Goal: Task Accomplishment & Management: Manage account settings

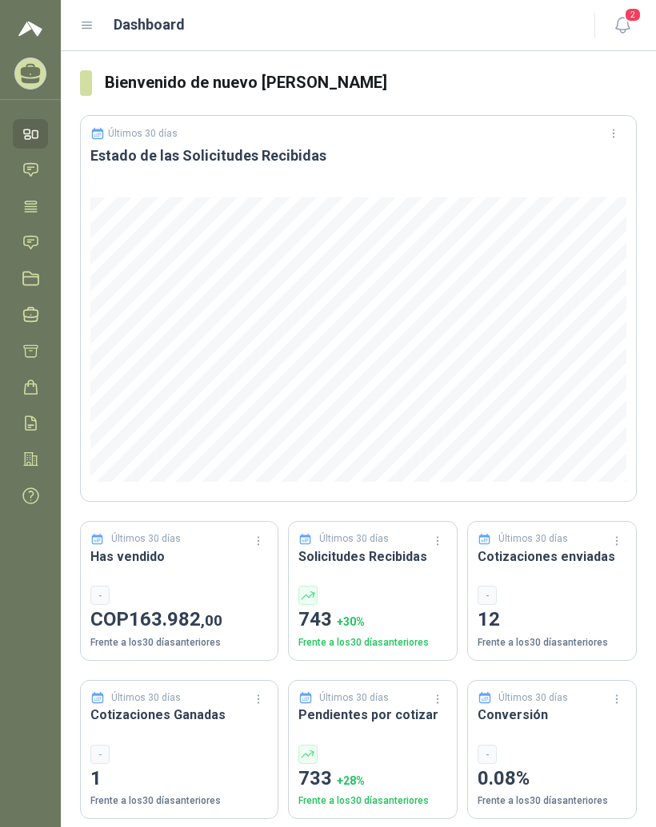
click at [86, 39] on header "Dashboard 2" at bounding box center [358, 25] width 595 height 51
click at [90, 14] on div "Dashboard" at bounding box center [327, 25] width 495 height 22
click at [82, 19] on icon at bounding box center [87, 25] width 14 height 14
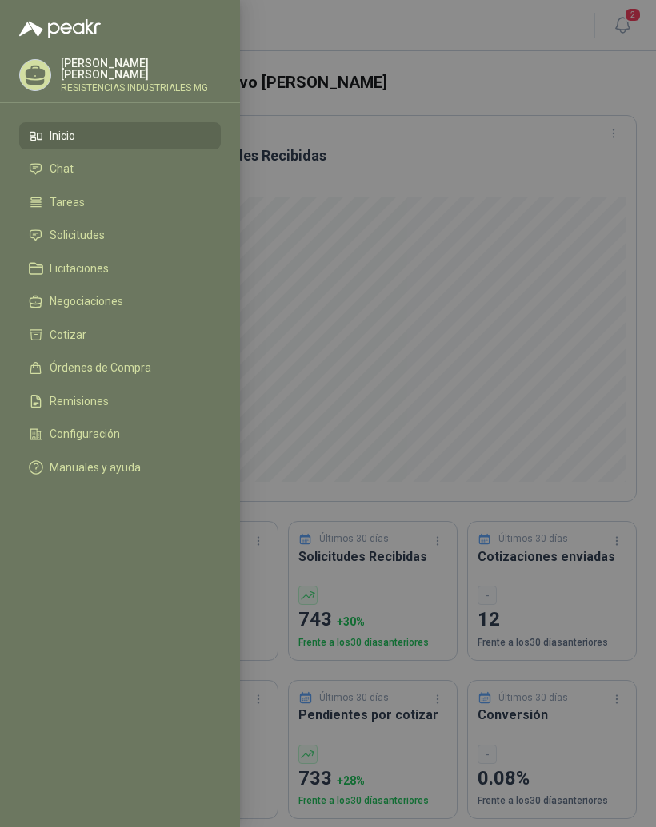
click at [59, 233] on span "Solicitudes" at bounding box center [77, 235] width 55 height 13
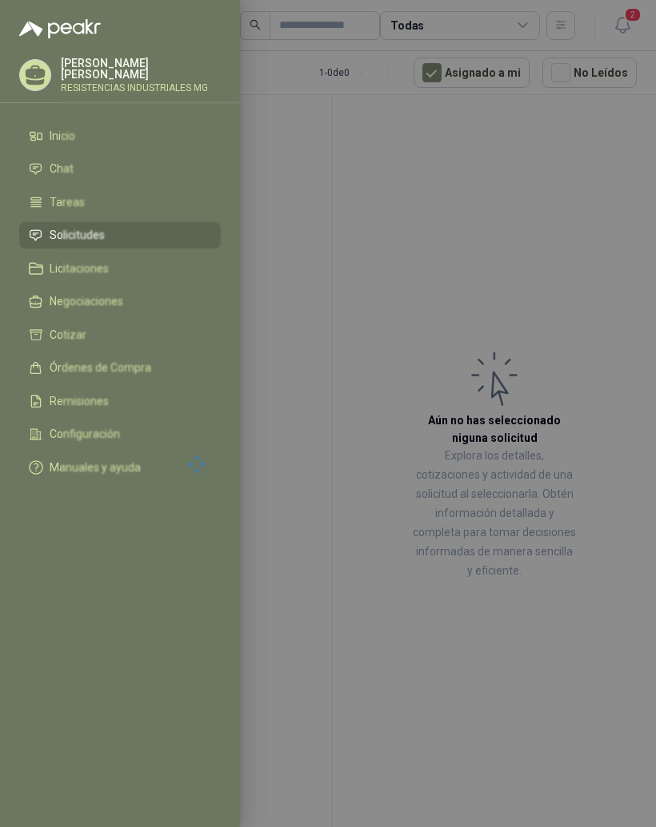
click at [603, 305] on div at bounding box center [328, 413] width 656 height 827
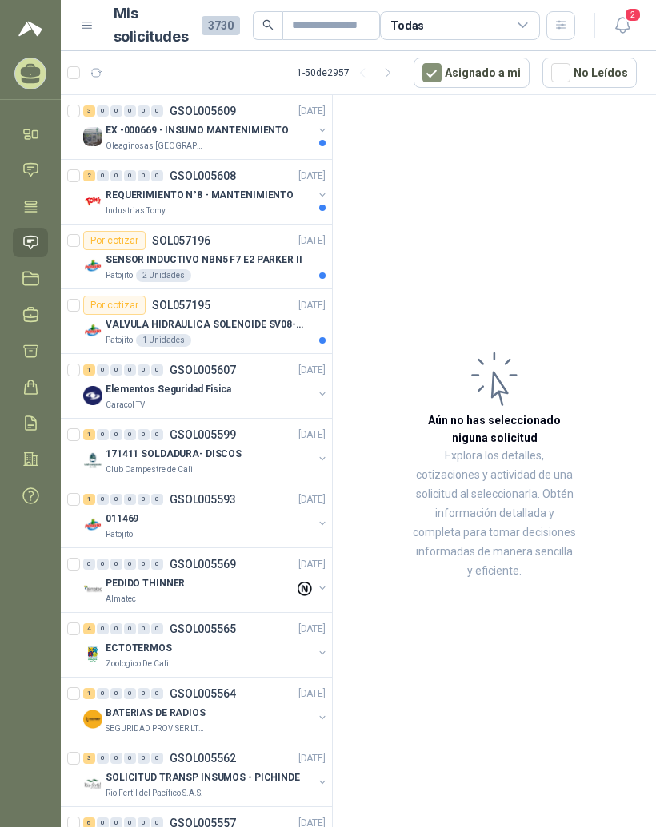
click at [87, 115] on div "3" at bounding box center [89, 111] width 12 height 11
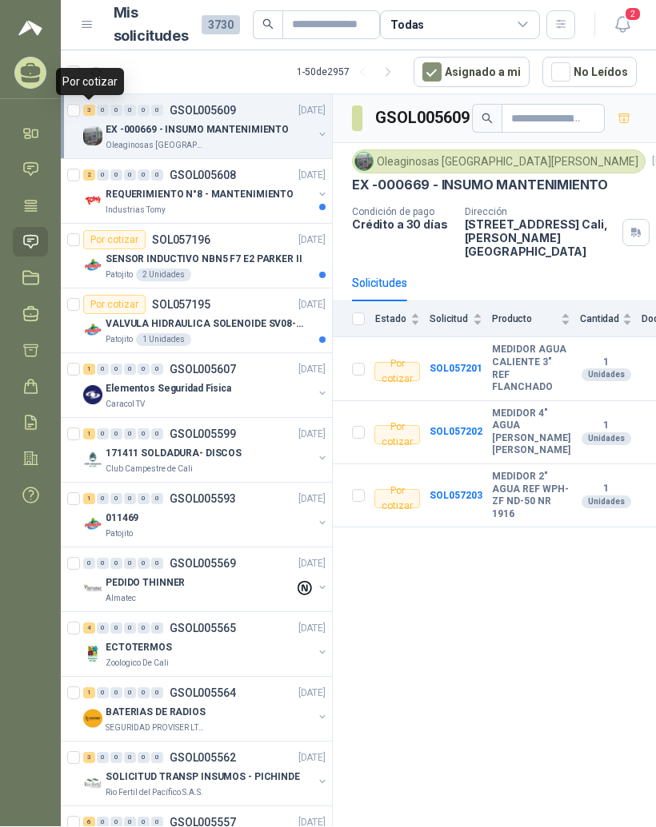
scroll to position [2, 0]
click at [90, 166] on div "2 0 0 0 0 0 GSOL005608 [DATE]" at bounding box center [205, 175] width 245 height 19
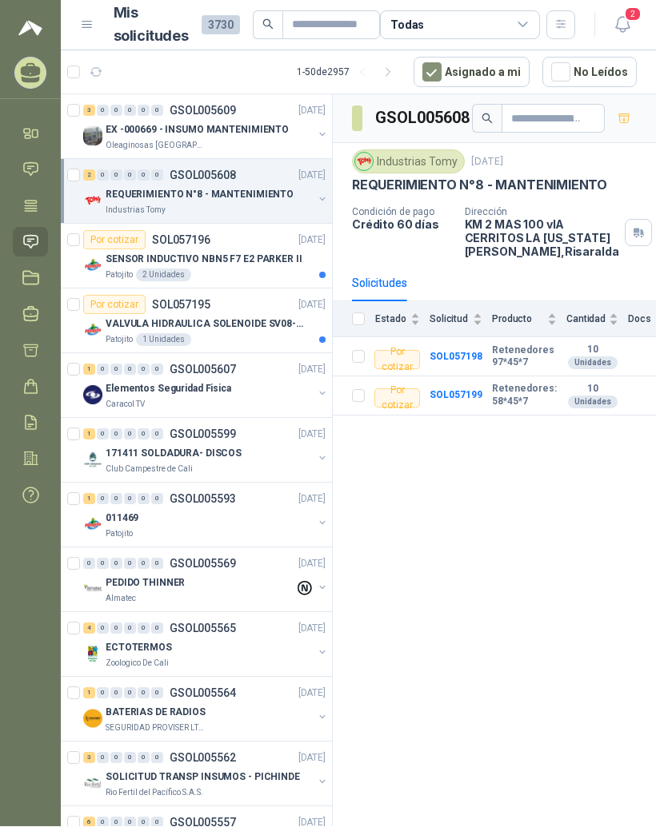
click at [123, 241] on div "Por cotizar" at bounding box center [114, 240] width 62 height 19
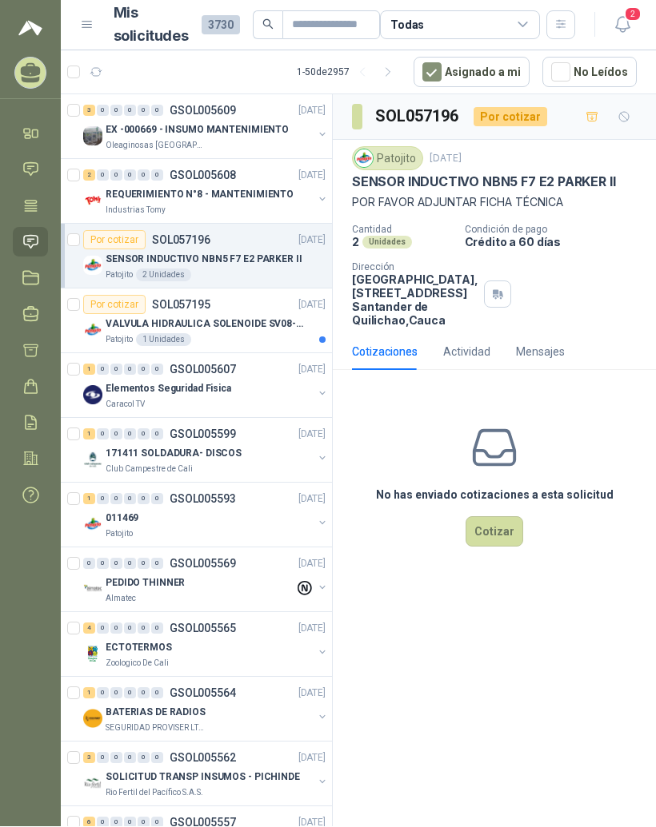
click at [103, 322] on div "VALVULA HIDRAULICA SOLENOIDE SV08-20 Patojito 1 Unidades" at bounding box center [204, 331] width 242 height 32
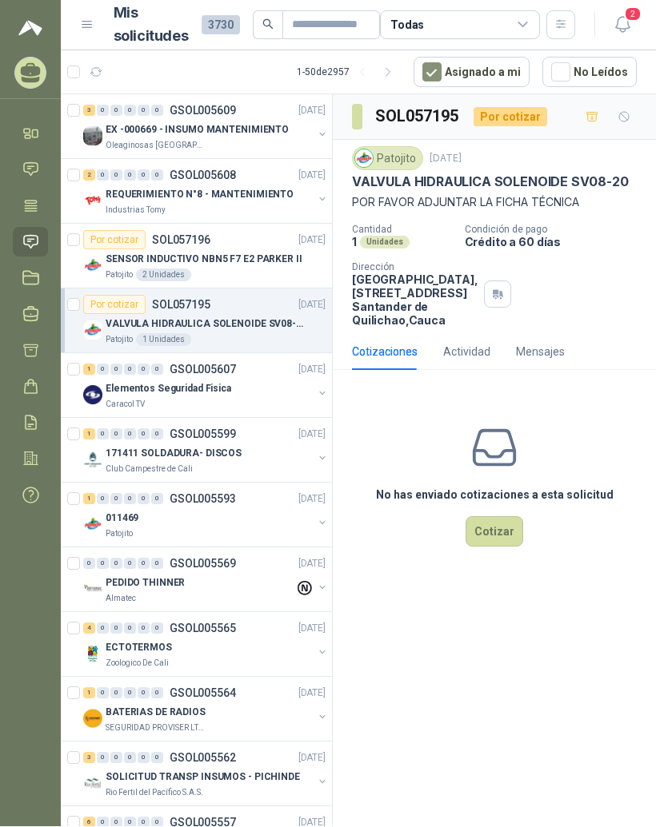
click at [603, 174] on p "VALVULA HIDRAULICA SOLENOIDE SV08-20" at bounding box center [490, 182] width 277 height 17
